Goal: Task Accomplishment & Management: Complete application form

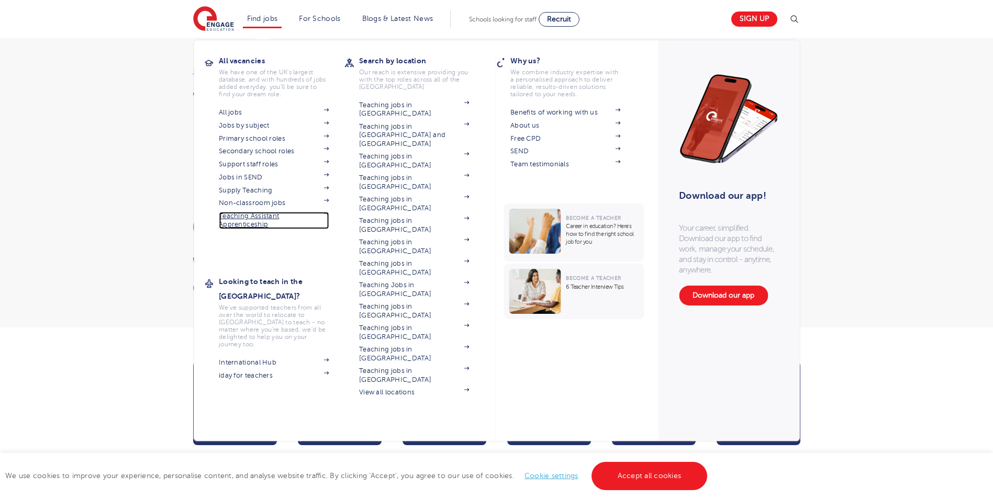
click at [264, 216] on link "Teaching Assistant Apprenticeship" at bounding box center [274, 220] width 110 height 17
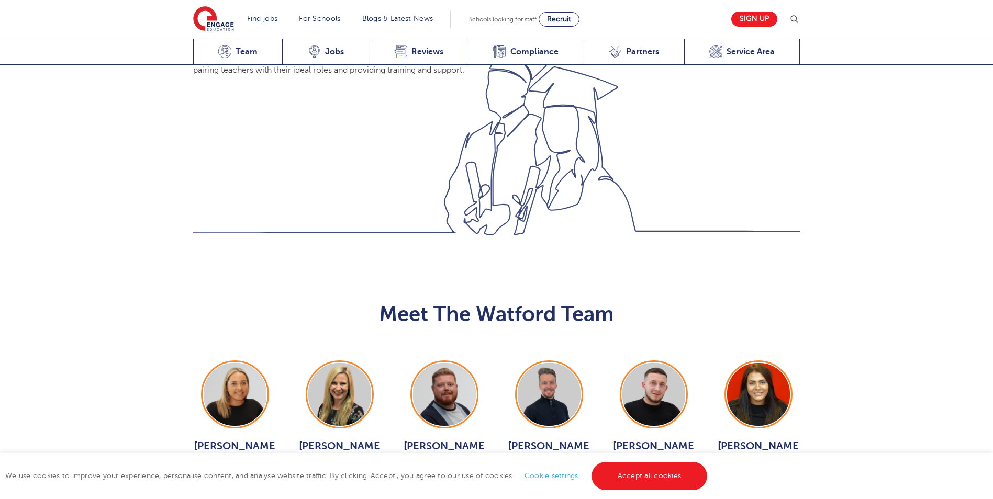
scroll to position [890, 0]
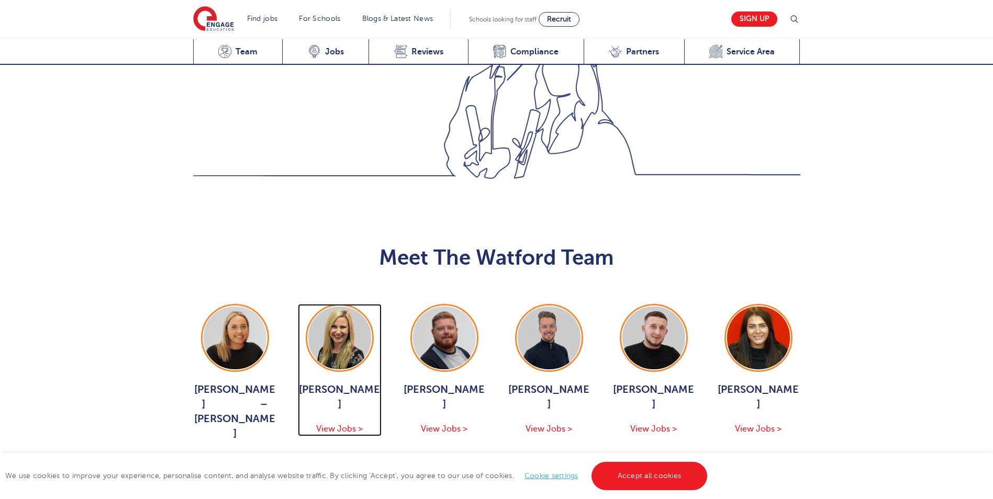
click at [343, 424] on span "View Jobs >" at bounding box center [339, 428] width 47 height 9
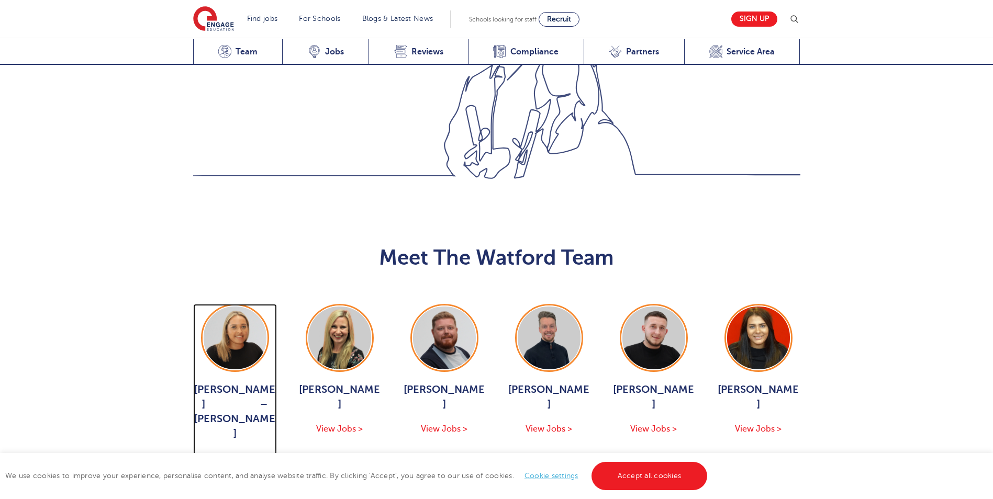
click at [245, 454] on span "View Jobs >" at bounding box center [234, 458] width 47 height 9
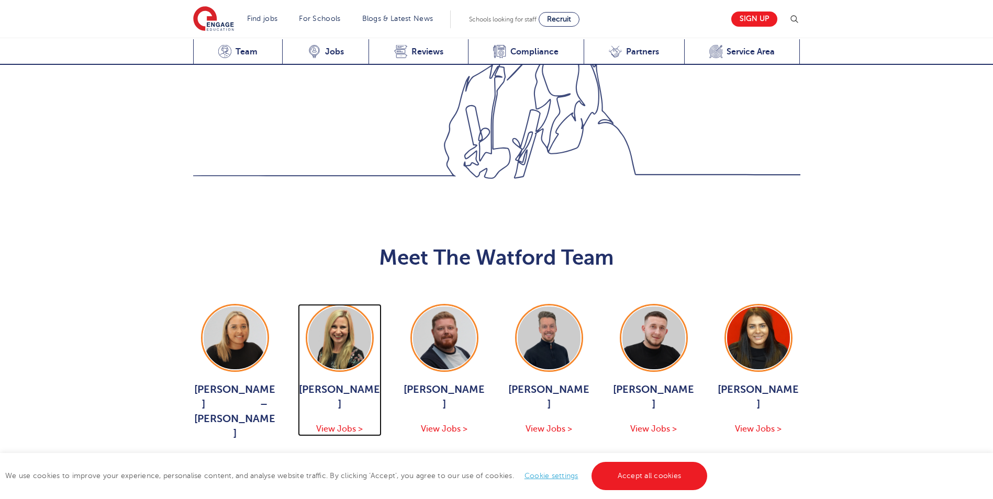
click at [342, 424] on span "View Jobs >" at bounding box center [339, 428] width 47 height 9
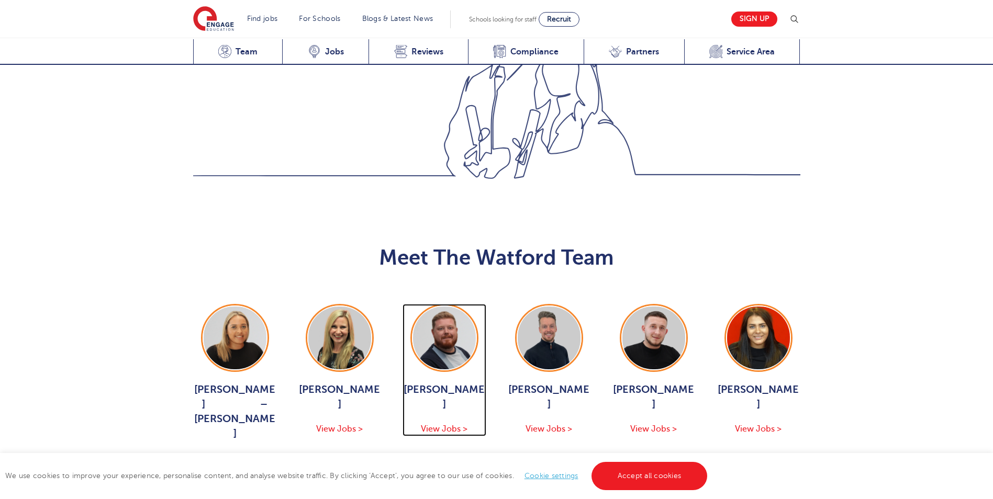
click at [463, 424] on span "View Jobs >" at bounding box center [444, 428] width 47 height 9
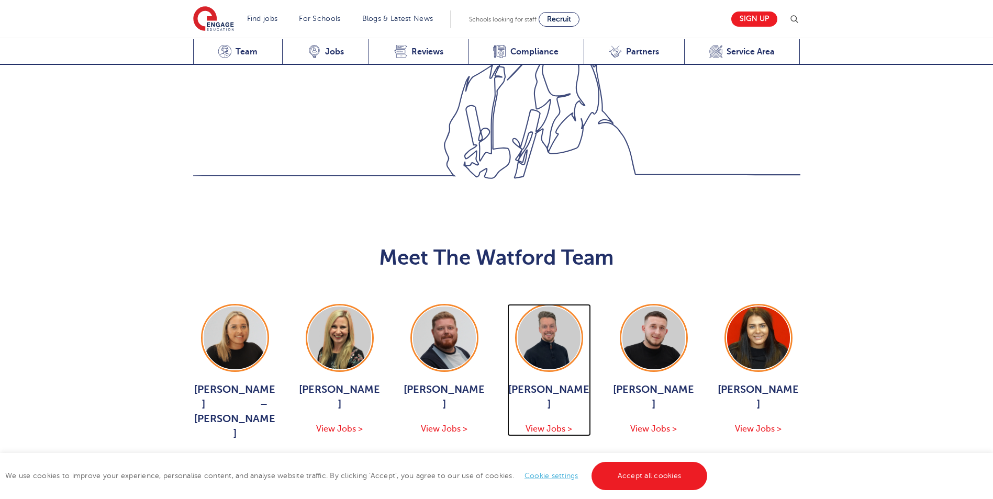
click at [557, 424] on span "View Jobs >" at bounding box center [548, 428] width 47 height 9
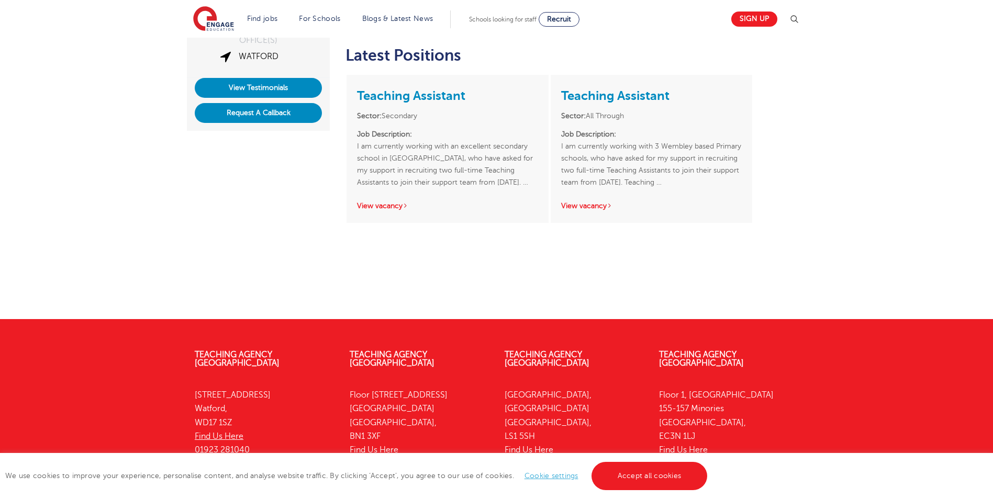
scroll to position [262, 0]
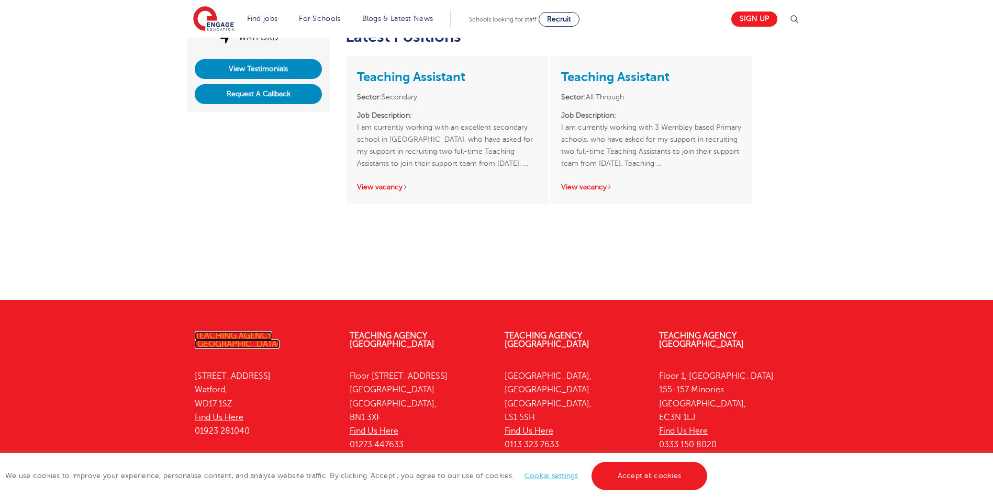
click at [259, 336] on link "Teaching Agency [GEOGRAPHIC_DATA]" at bounding box center [237, 340] width 85 height 18
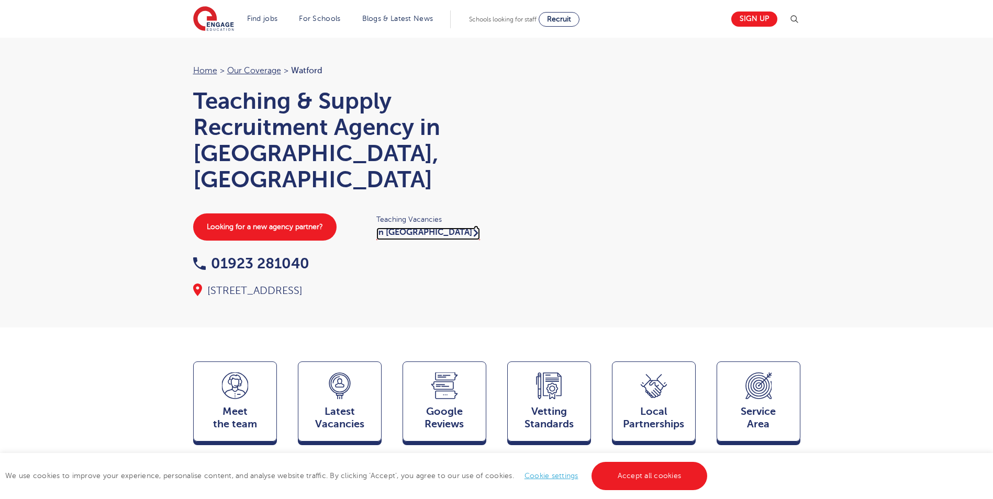
click at [406, 228] on link "in Watford" at bounding box center [428, 234] width 104 height 13
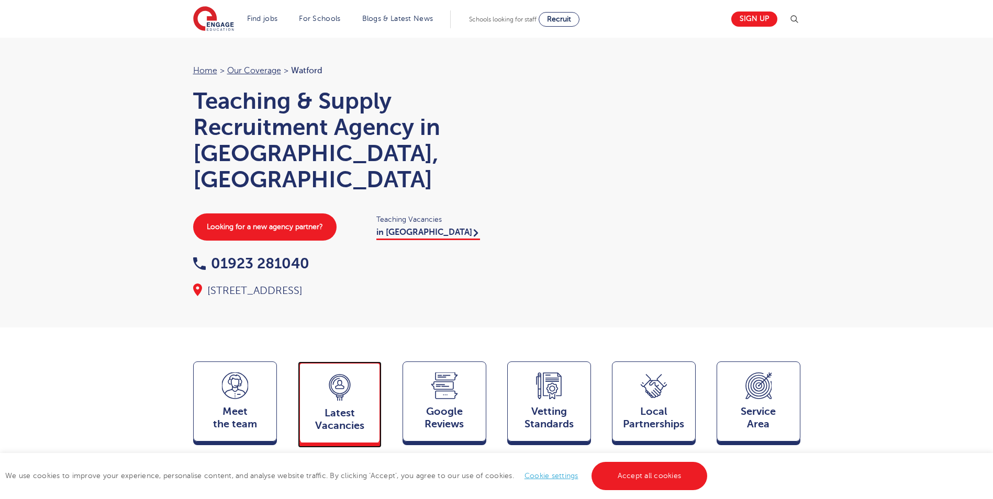
click at [351, 374] on icon at bounding box center [340, 387] width 26 height 27
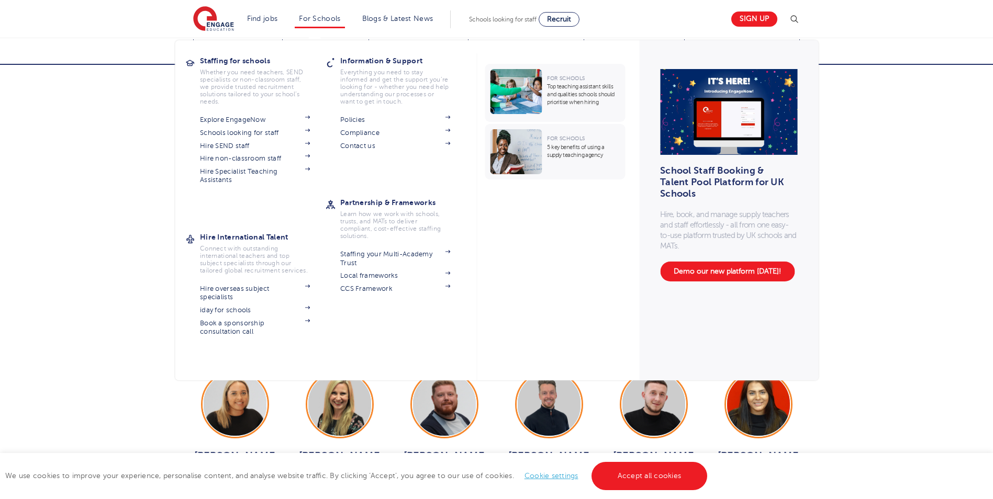
scroll to position [874, 0]
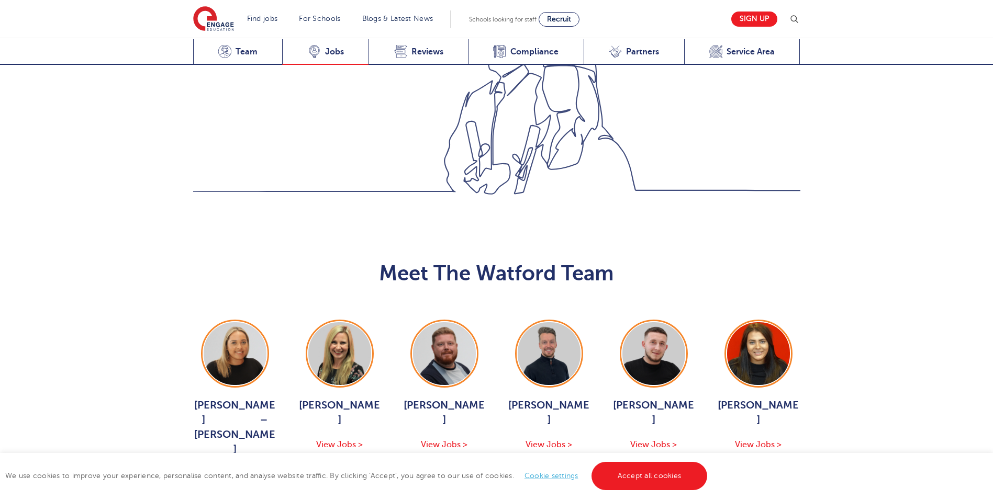
click at [331, 50] on span "Jobs" at bounding box center [334, 52] width 19 height 10
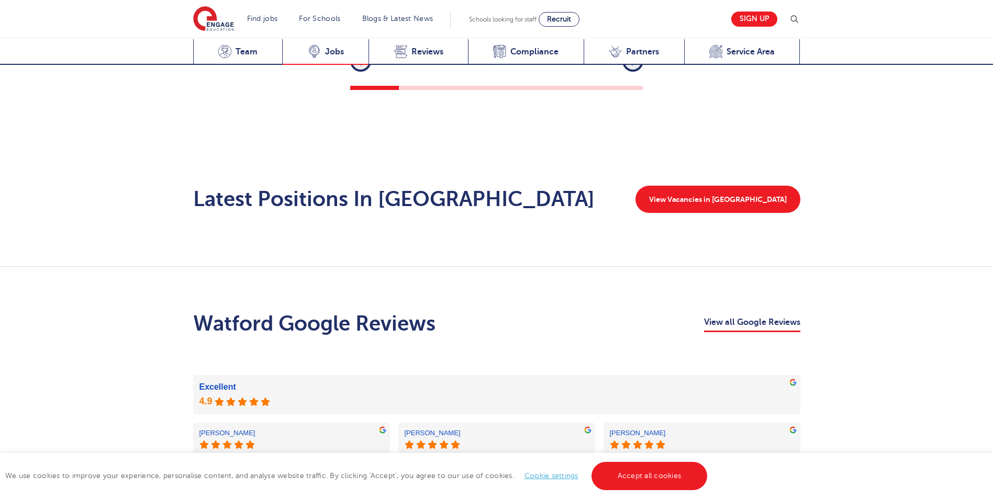
scroll to position [1711, 0]
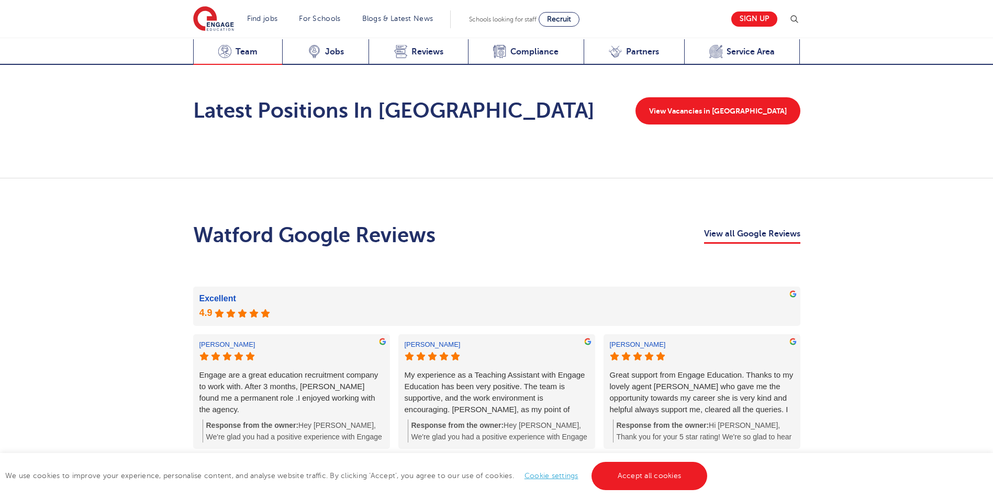
click at [242, 54] on span "Team" at bounding box center [246, 52] width 22 height 10
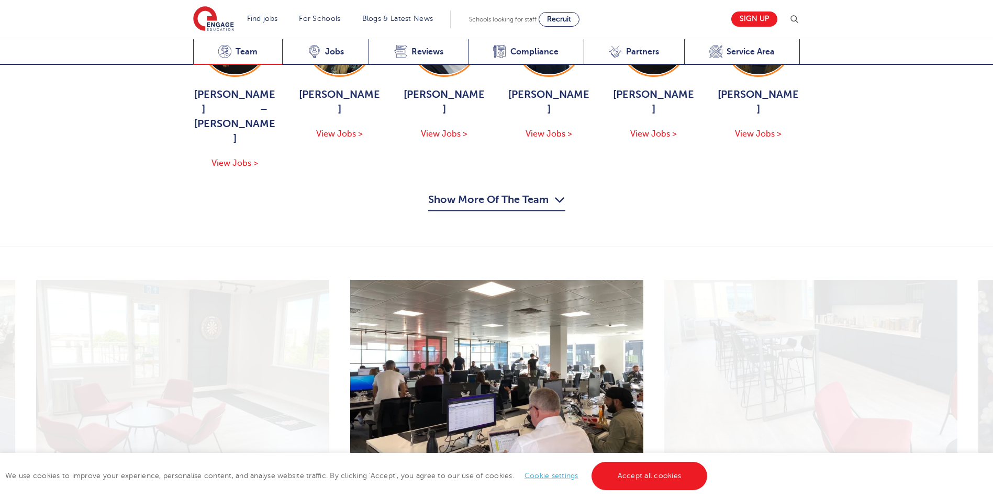
scroll to position [1035, 0]
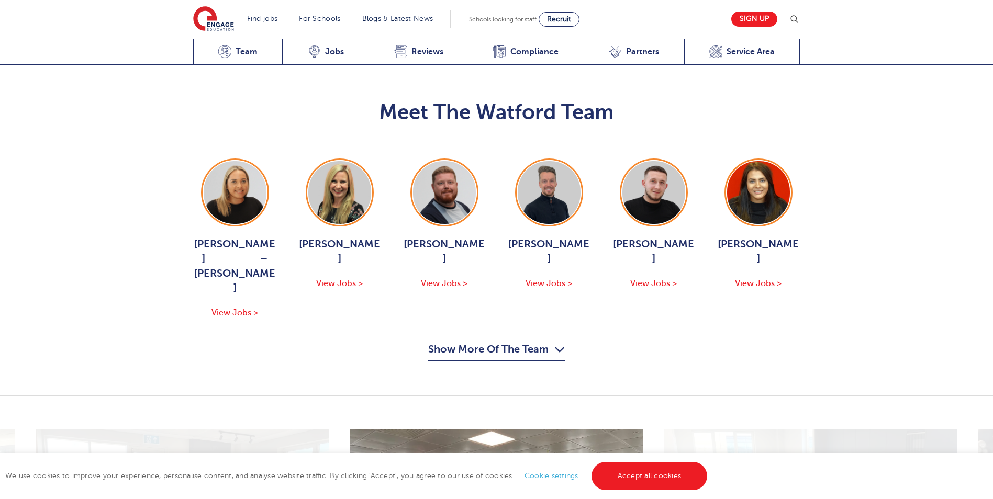
click at [557, 341] on icon "button" at bounding box center [559, 349] width 11 height 17
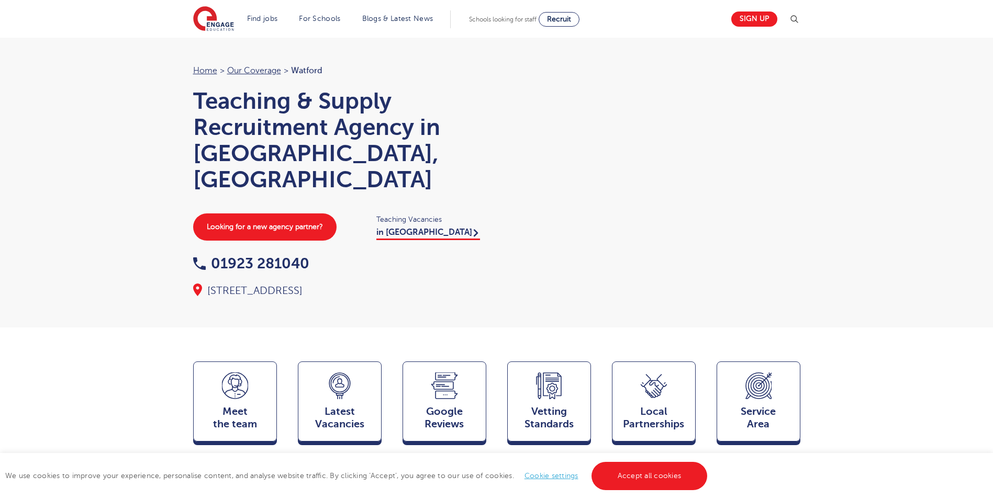
drag, startPoint x: 465, startPoint y: 258, endPoint x: 199, endPoint y: 259, distance: 265.3
click at [199, 284] on div "[STREET_ADDRESS]" at bounding box center [339, 291] width 293 height 15
